Goal: Navigation & Orientation: Find specific page/section

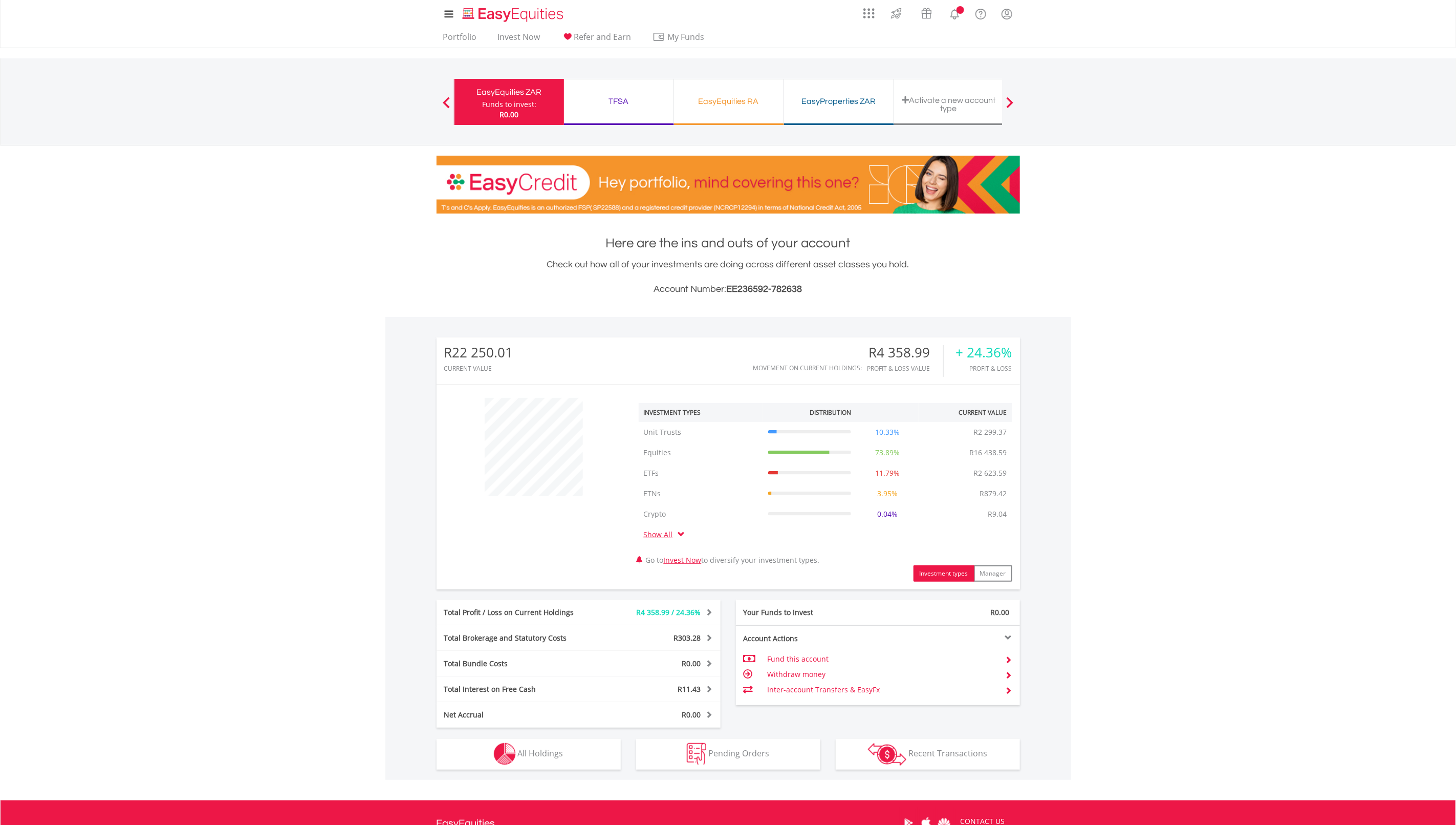
scroll to position [98, 195]
click at [720, 97] on div "EasyEquities RA" at bounding box center [729, 101] width 97 height 14
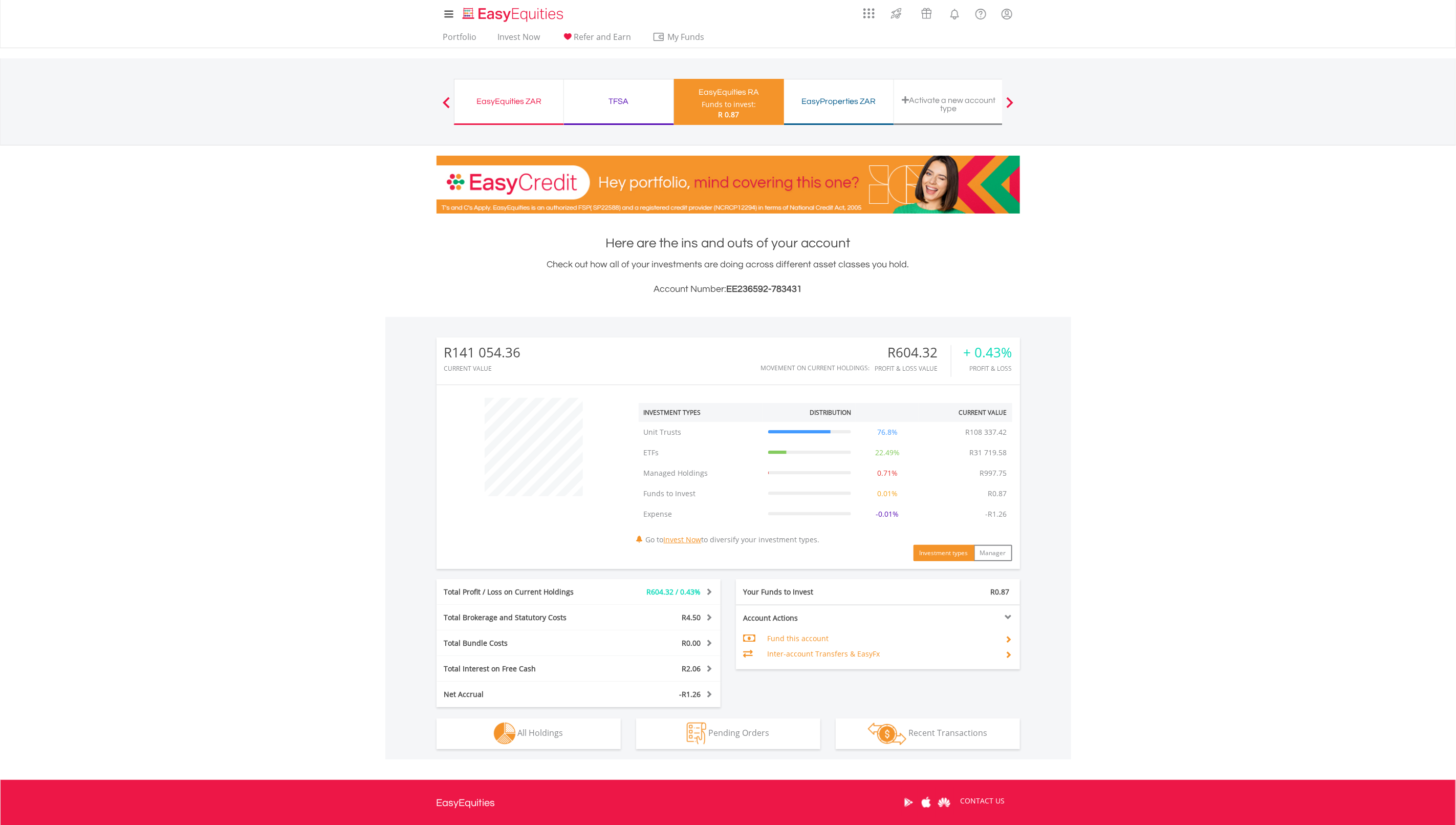
scroll to position [98, 195]
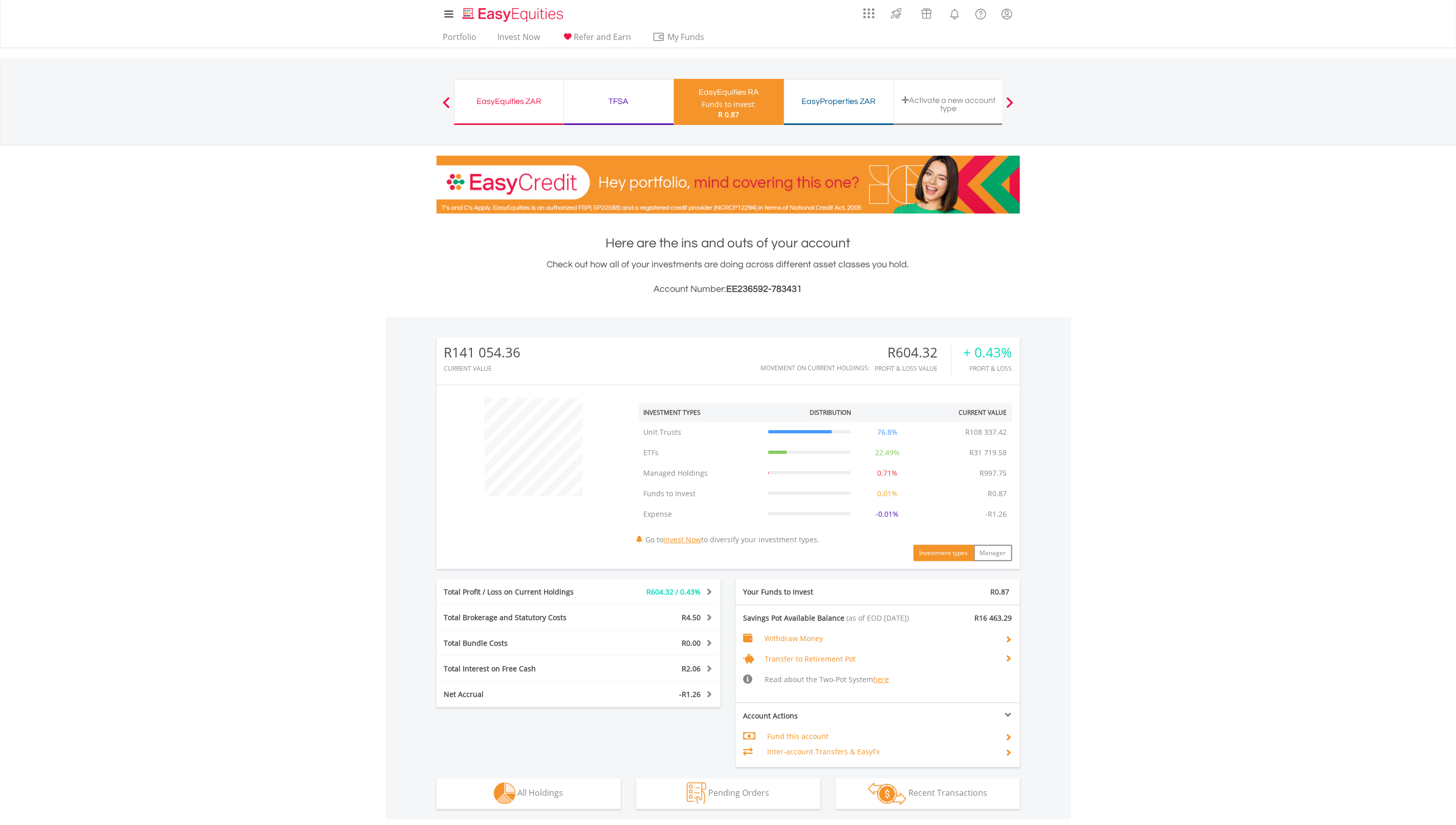
click at [703, 669] on span at bounding box center [708, 668] width 10 height 7
click at [706, 670] on span at bounding box center [708, 668] width 10 height 7
click at [709, 693] on span at bounding box center [708, 693] width 10 height 7
click at [710, 691] on span at bounding box center [708, 693] width 10 height 7
click at [713, 647] on div "R0.00" at bounding box center [660, 643] width 118 height 10
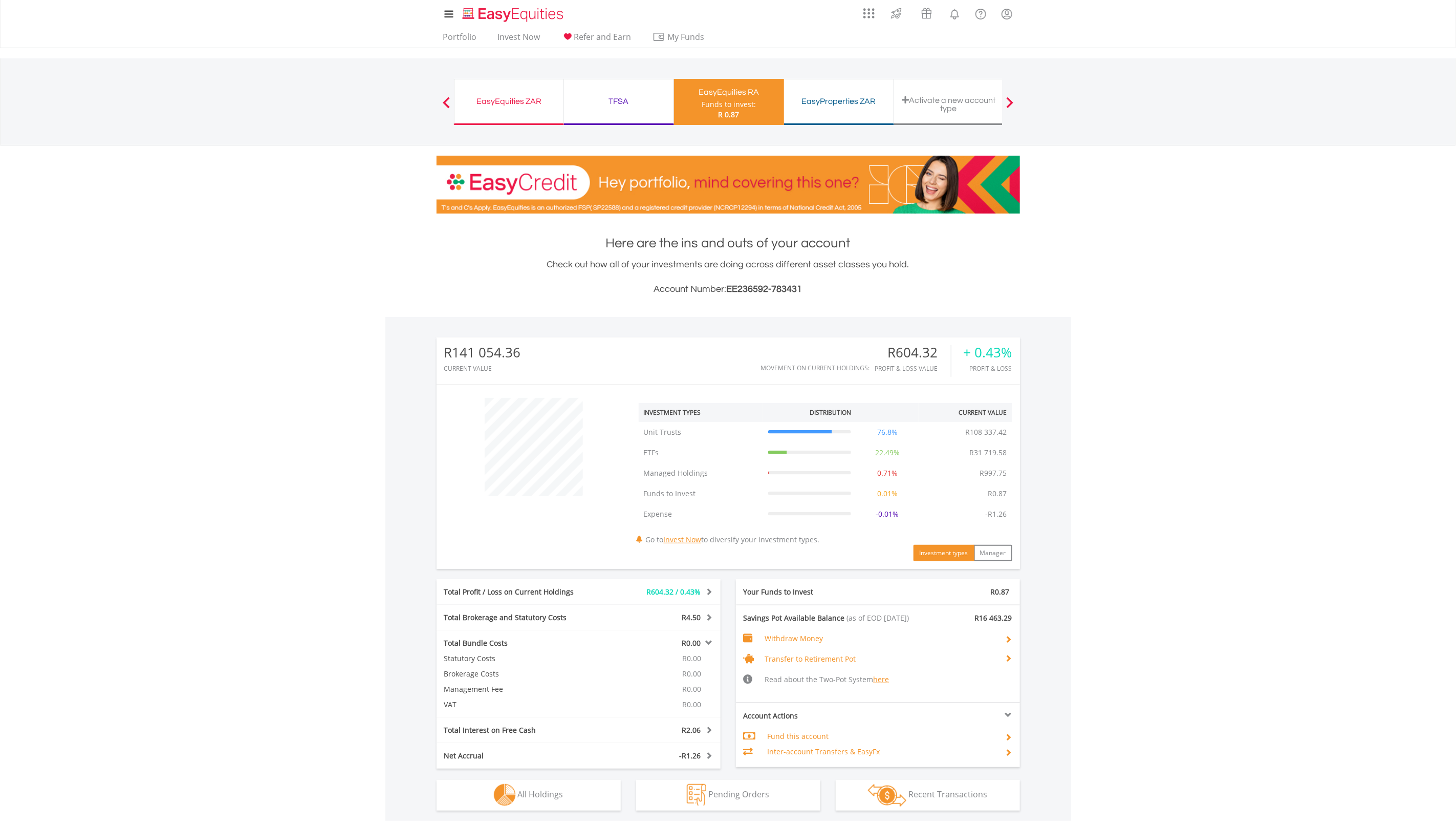
click at [713, 647] on div "R0.00" at bounding box center [660, 643] width 118 height 10
click at [711, 617] on span at bounding box center [708, 617] width 10 height 7
click at [713, 591] on span at bounding box center [708, 591] width 10 height 7
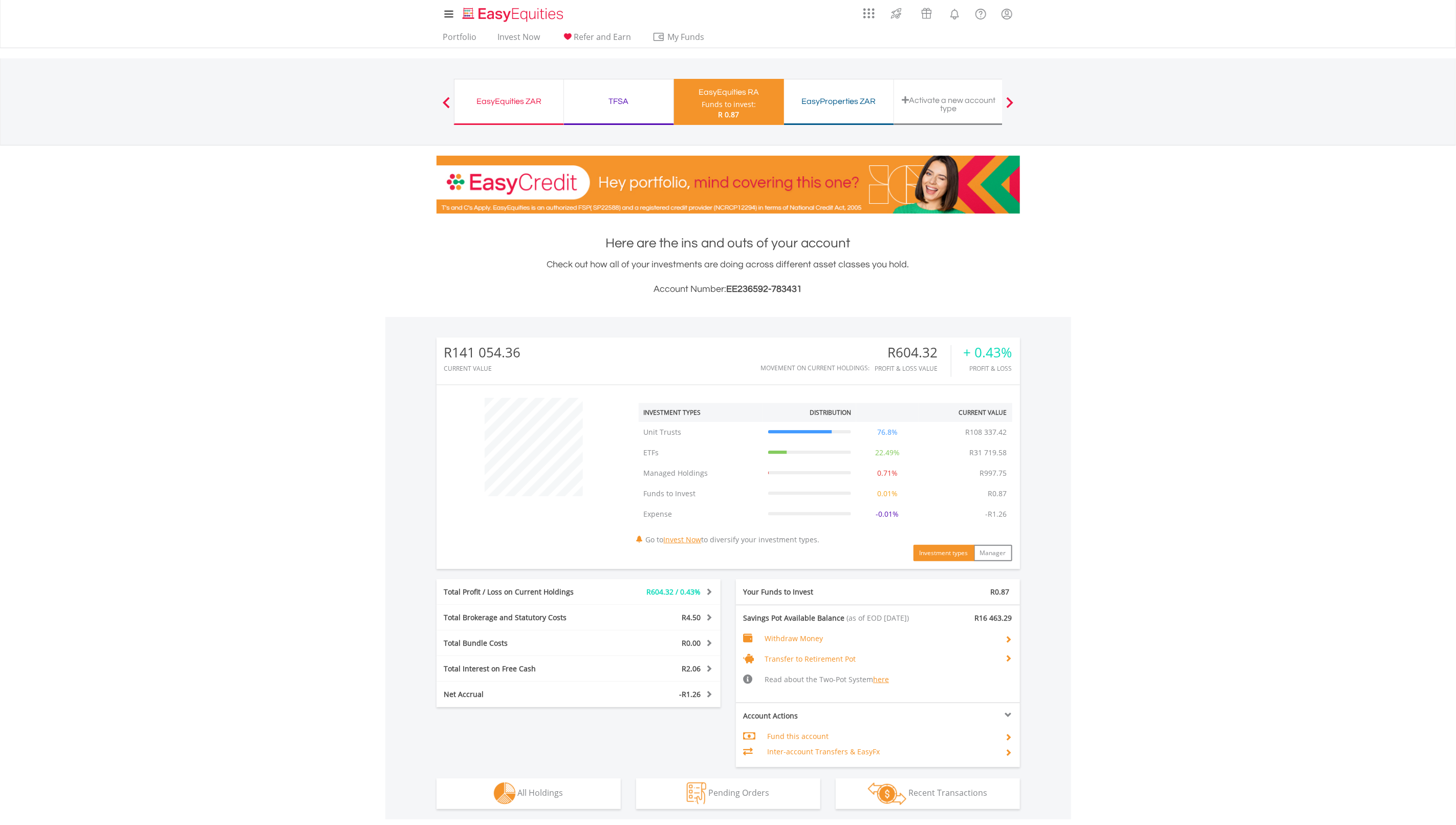
click at [613, 103] on div "TFSA" at bounding box center [618, 101] width 97 height 14
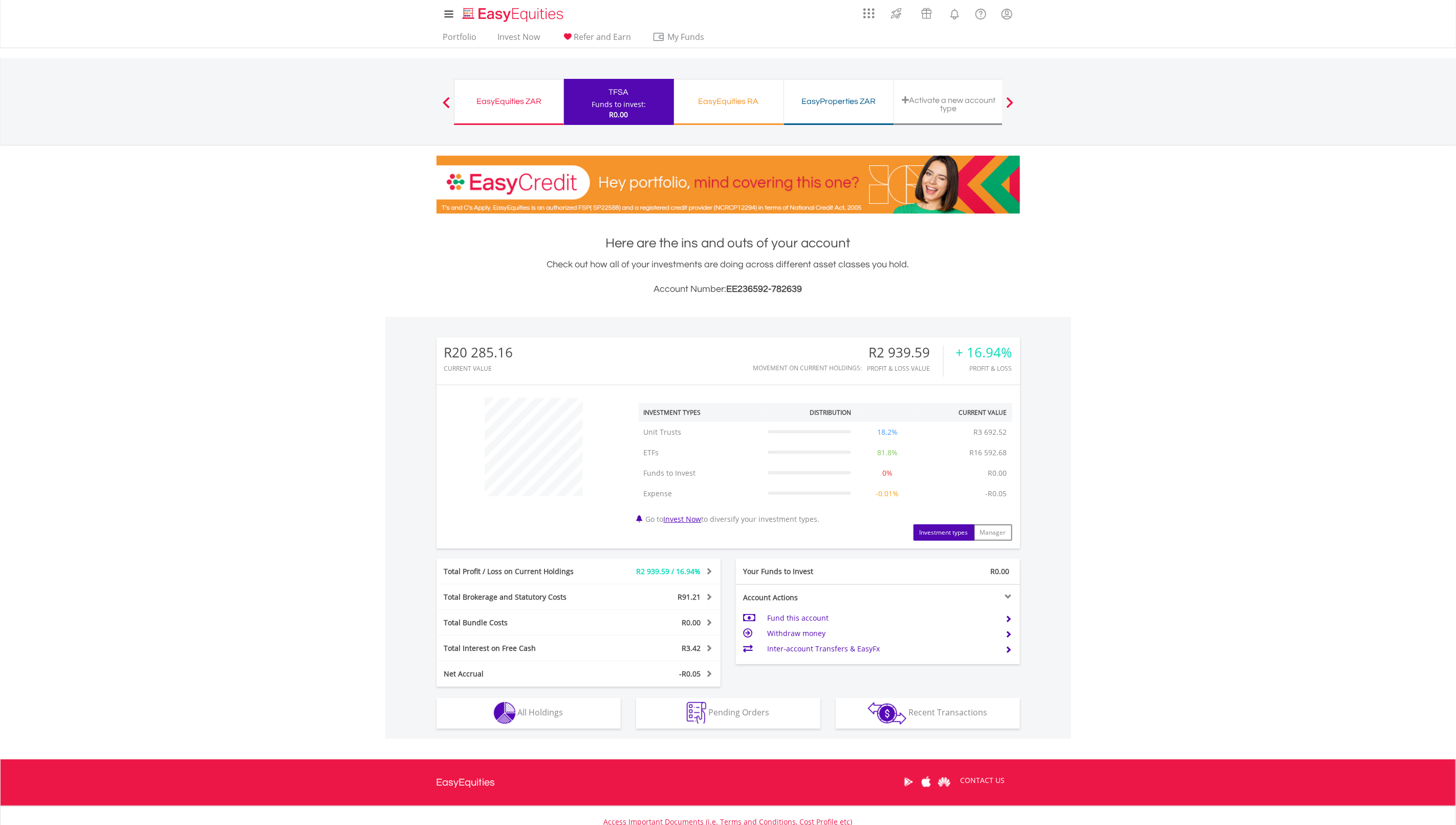
scroll to position [98, 195]
click at [711, 647] on span at bounding box center [708, 648] width 10 height 7
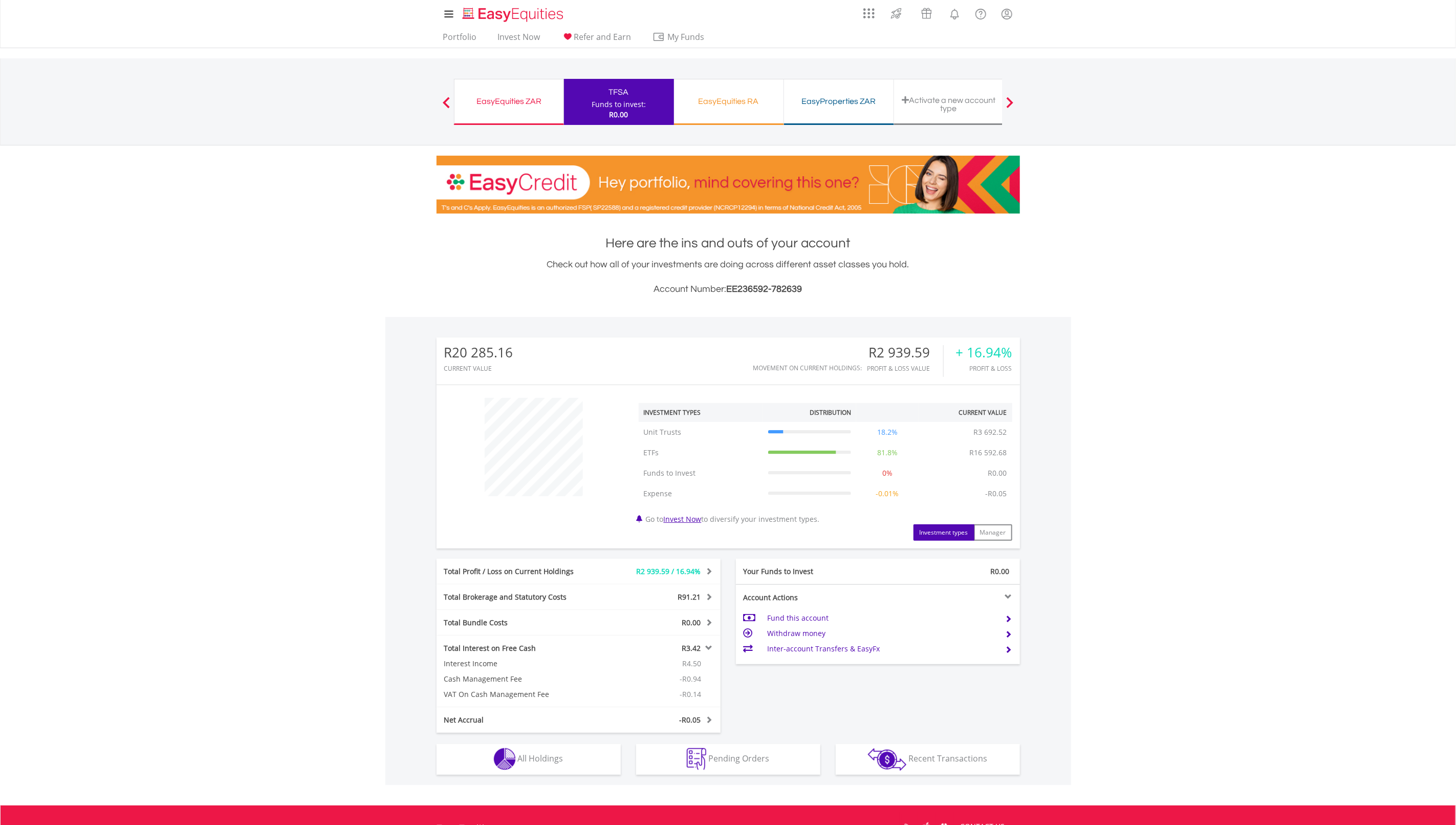
click at [711, 647] on span at bounding box center [708, 648] width 10 height 7
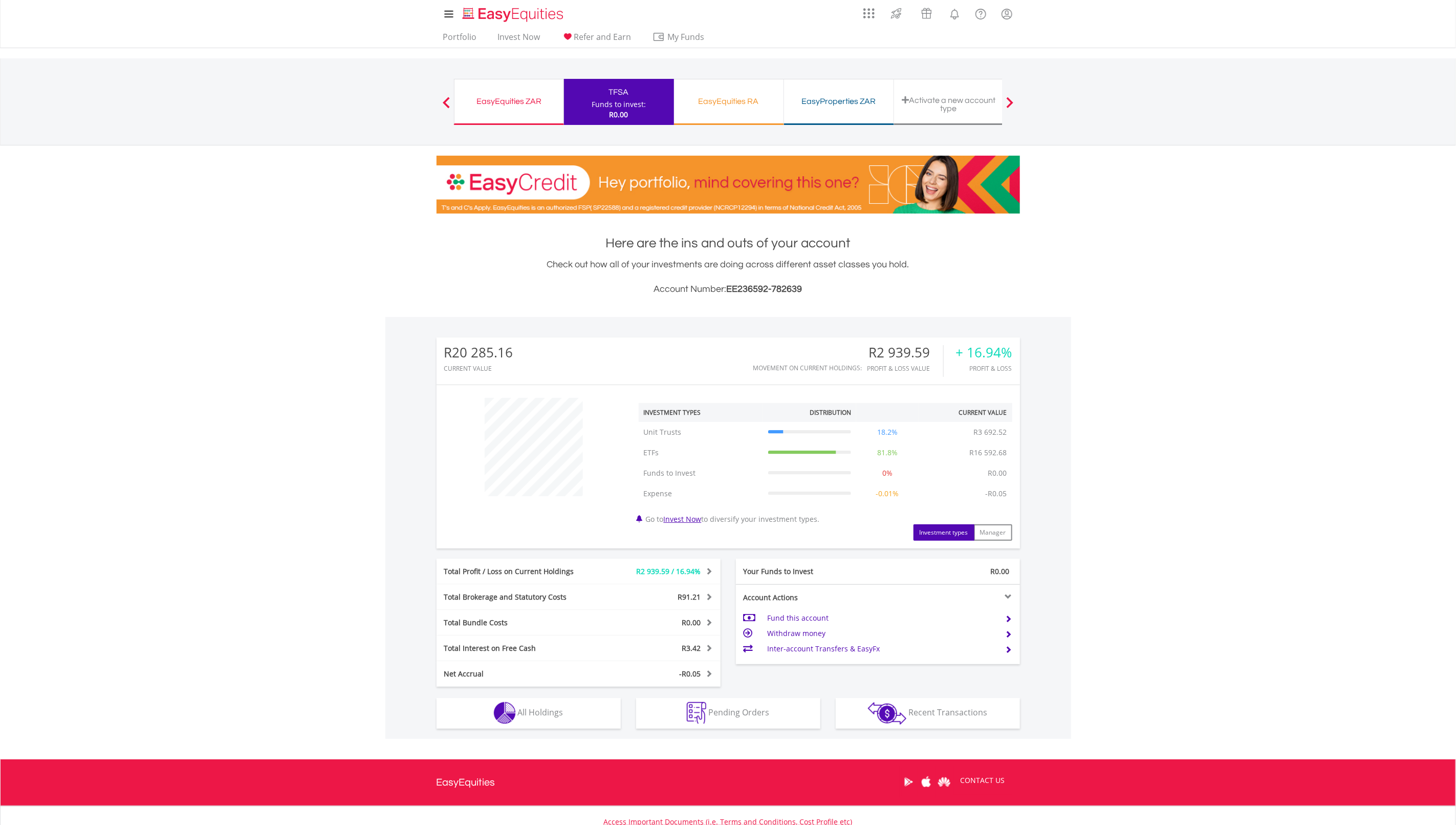
click at [709, 596] on span at bounding box center [708, 596] width 10 height 7
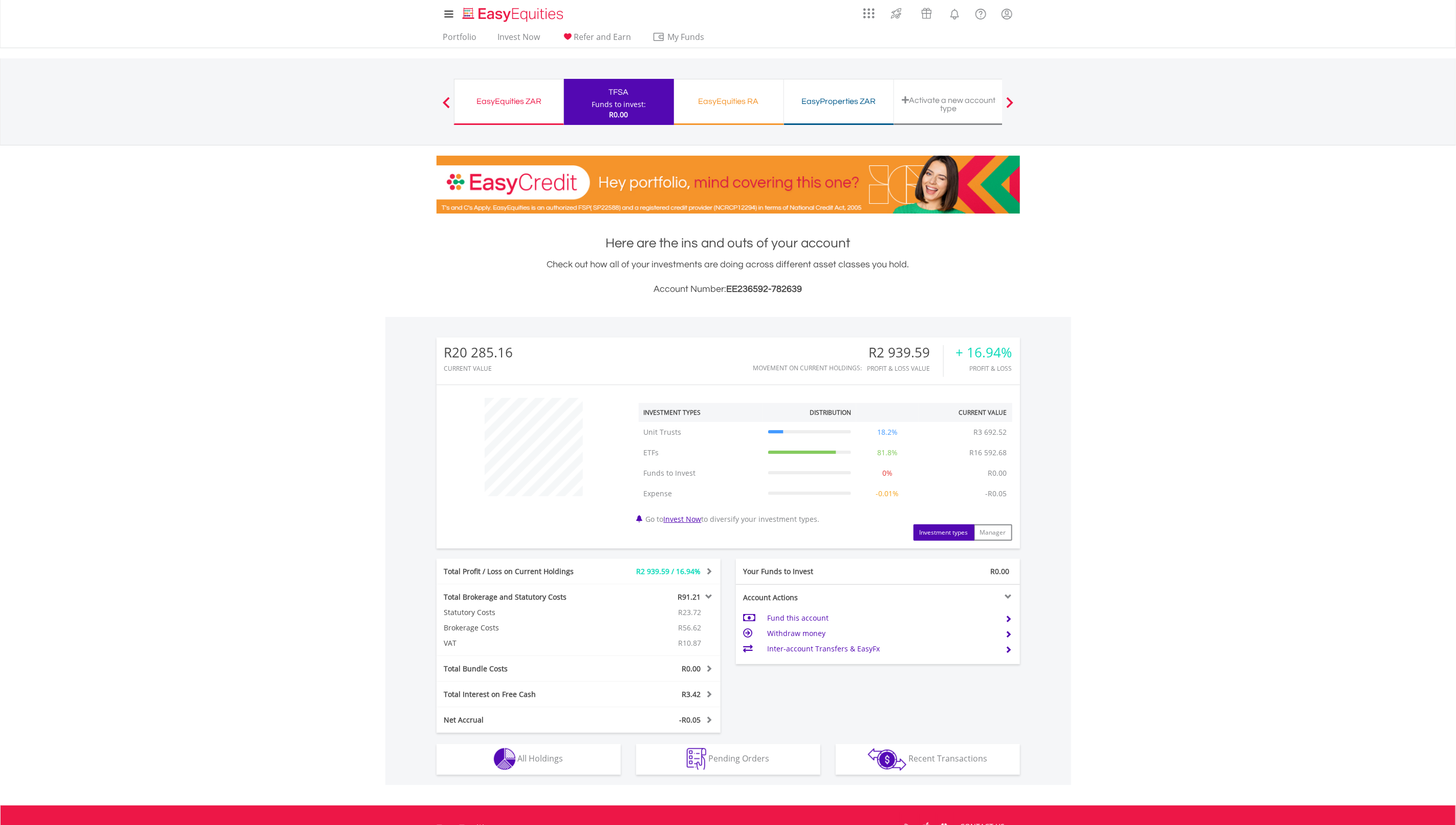
click at [709, 596] on span at bounding box center [708, 596] width 10 height 7
